Goal: Complete application form: Complete application form

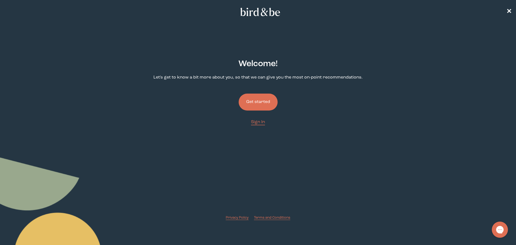
click at [260, 102] on button "Get started" at bounding box center [258, 101] width 39 height 17
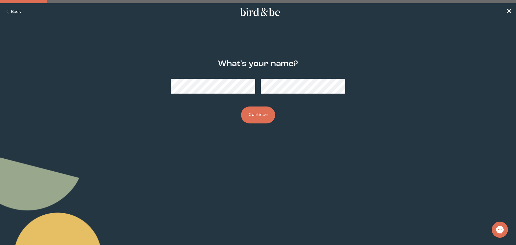
click at [299, 95] on div at bounding box center [258, 85] width 175 height 23
click at [260, 89] on div at bounding box center [258, 85] width 175 height 23
click at [251, 115] on button "Continue" at bounding box center [258, 114] width 34 height 17
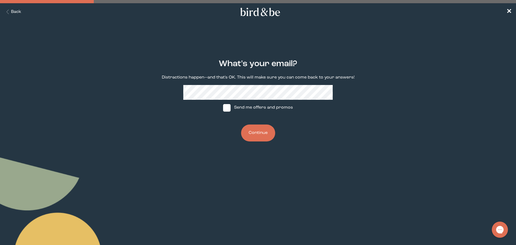
click at [261, 132] on button "Continue" at bounding box center [258, 132] width 34 height 17
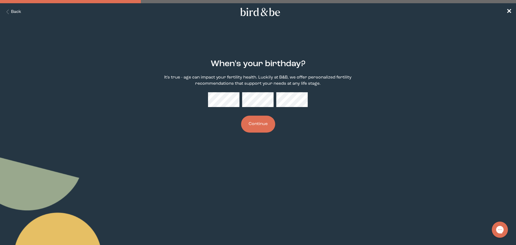
click at [251, 126] on button "Continue" at bounding box center [258, 124] width 34 height 17
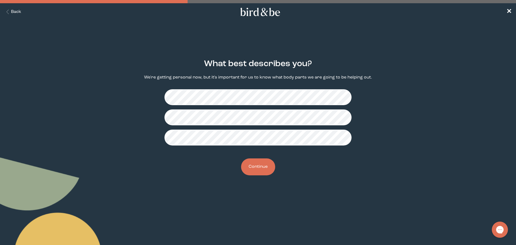
click at [266, 165] on button "Continue" at bounding box center [258, 166] width 34 height 17
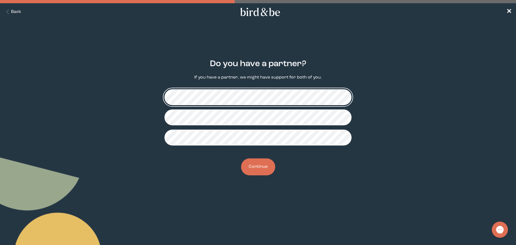
click at [309, 145] on fieldset at bounding box center [257, 117] width 187 height 65
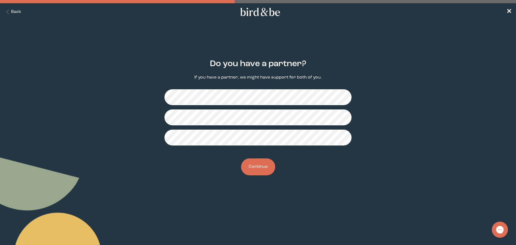
click at [262, 168] on button "Continue" at bounding box center [258, 166] width 34 height 17
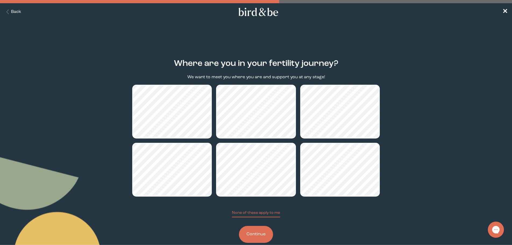
click at [261, 232] on button "Continue" at bounding box center [256, 234] width 34 height 17
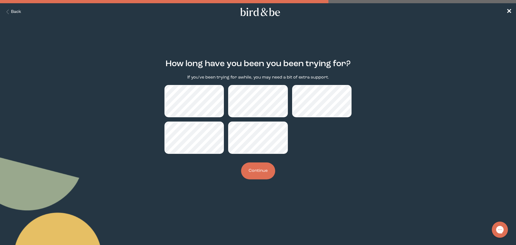
click at [267, 173] on button "Continue" at bounding box center [258, 170] width 34 height 17
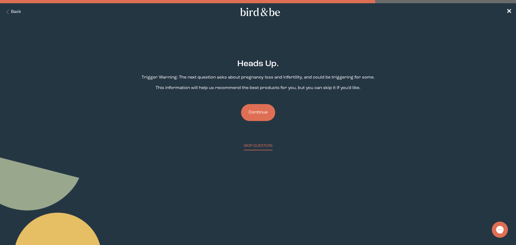
click at [261, 114] on button "Continue" at bounding box center [258, 112] width 34 height 17
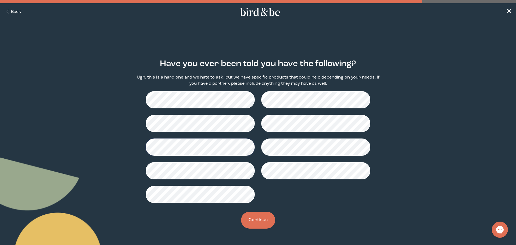
click at [265, 222] on button "Continue" at bounding box center [258, 219] width 34 height 17
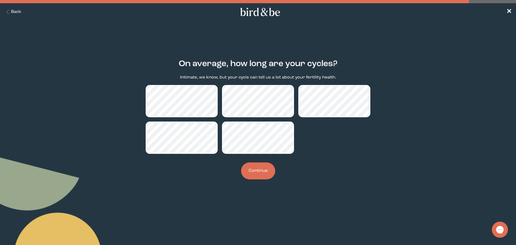
click at [265, 169] on button "Continue" at bounding box center [258, 170] width 34 height 17
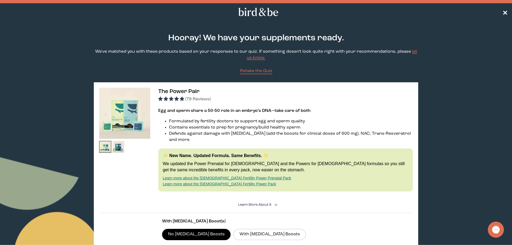
click at [504, 13] on span "✕" at bounding box center [504, 12] width 5 height 6
